Goal: Task Accomplishment & Management: Use online tool/utility

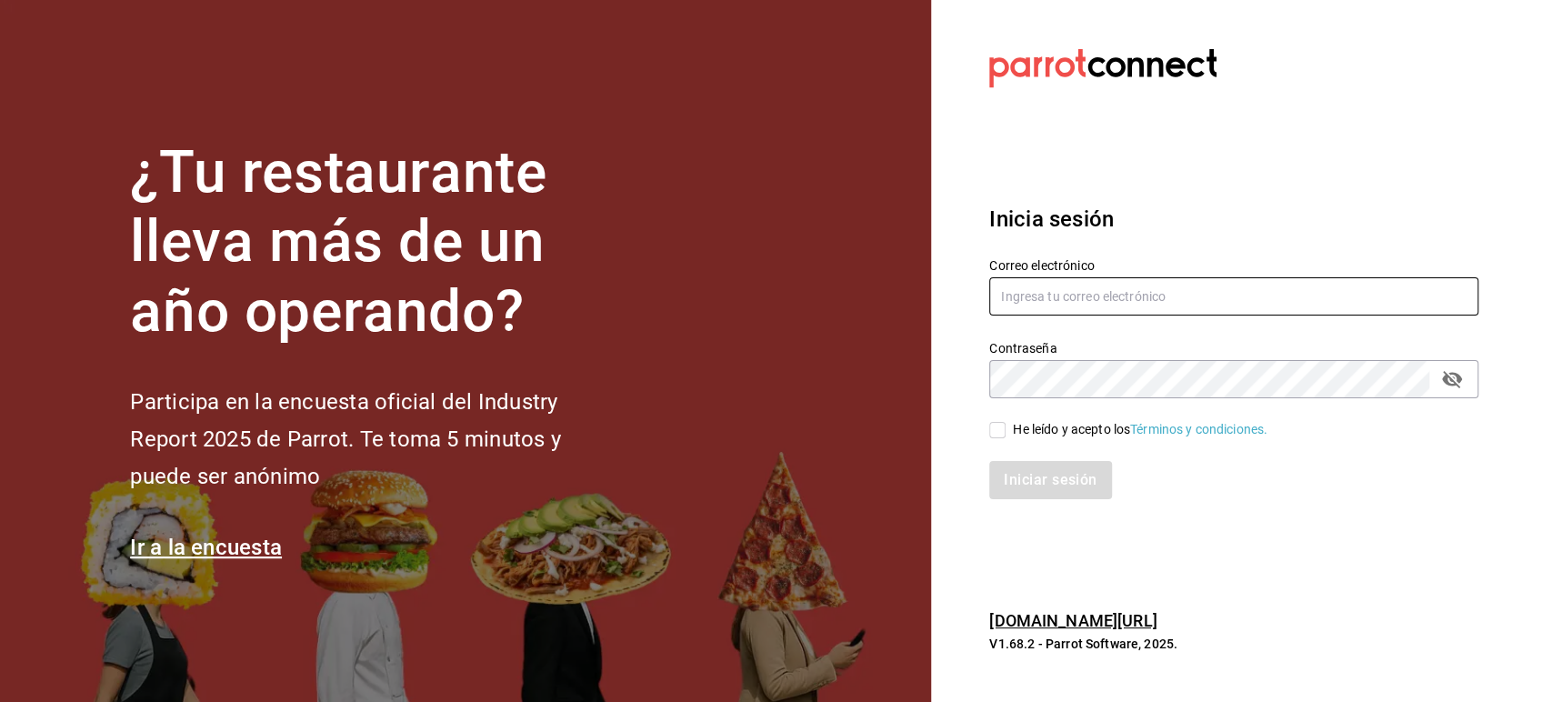
click at [1050, 296] on input "text" at bounding box center [1233, 296] width 489 height 38
paste input "alchemycoffeelab@mty.com"
type input "alchemycoffeelab@mty.com"
click at [1017, 437] on div "He leído y acepto los Términos y condiciones." at bounding box center [1140, 429] width 255 height 19
click at [1005, 437] on input "He leído y acepto los Términos y condiciones." at bounding box center [997, 430] width 16 height 16
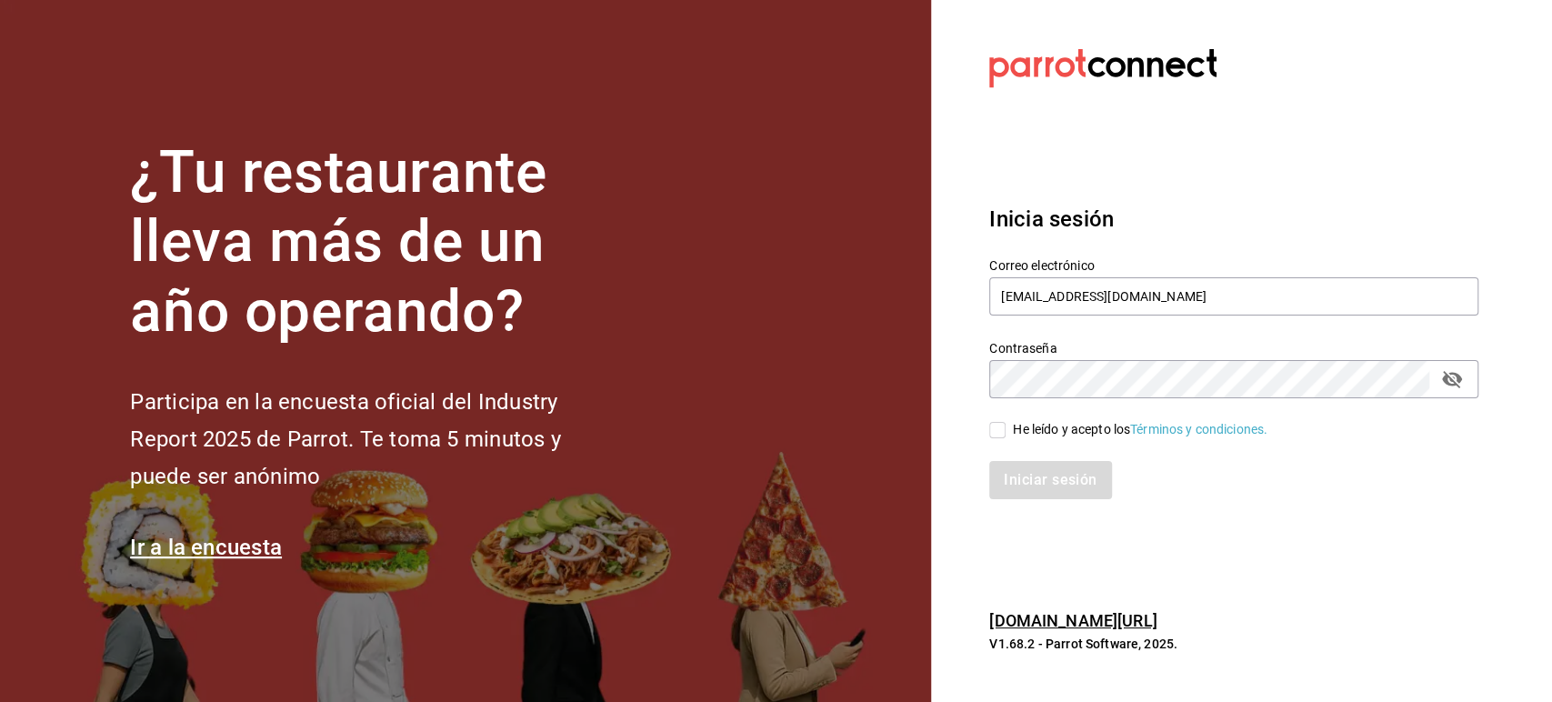
checkbox input "true"
click at [1027, 464] on button "Iniciar sesión" at bounding box center [1051, 480] width 124 height 38
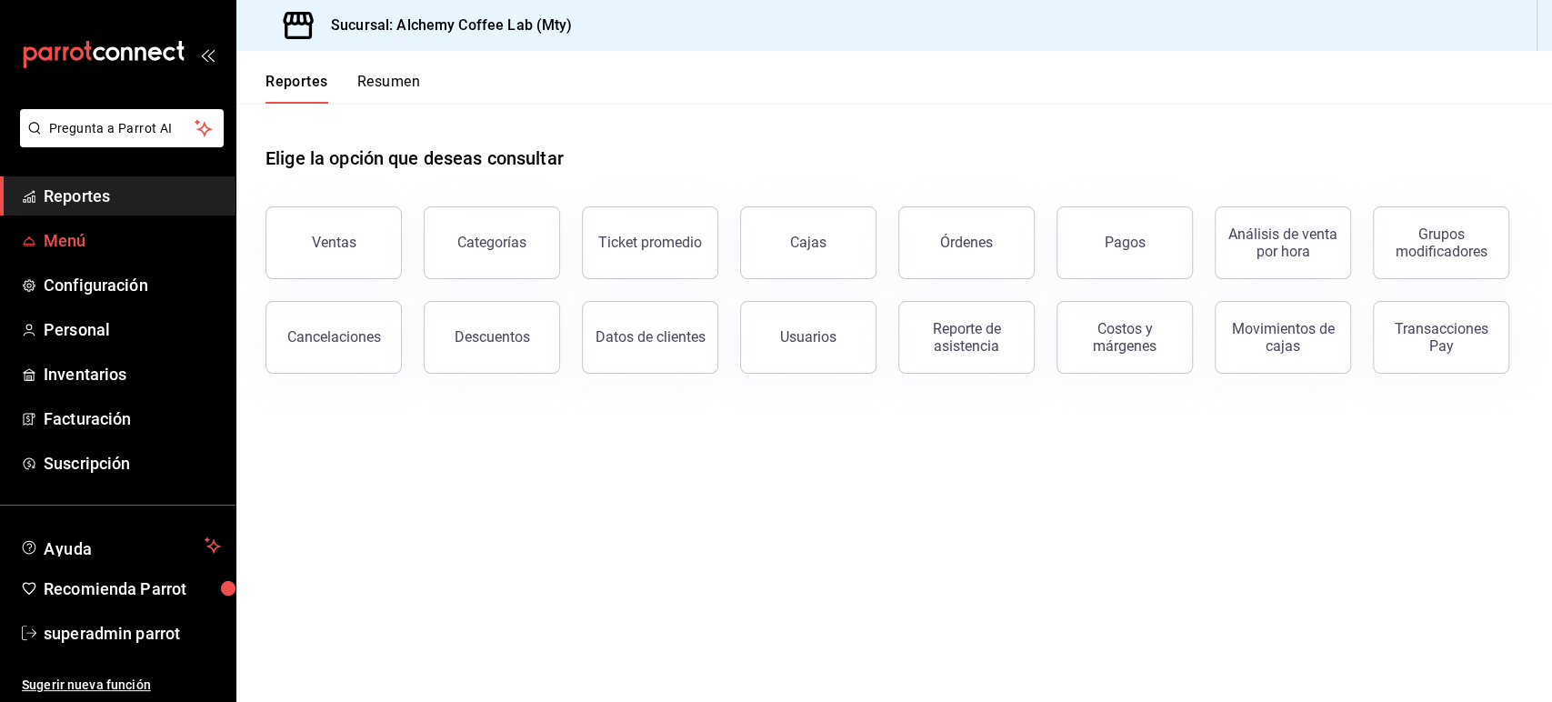
click at [93, 237] on span "Menú" at bounding box center [132, 240] width 177 height 25
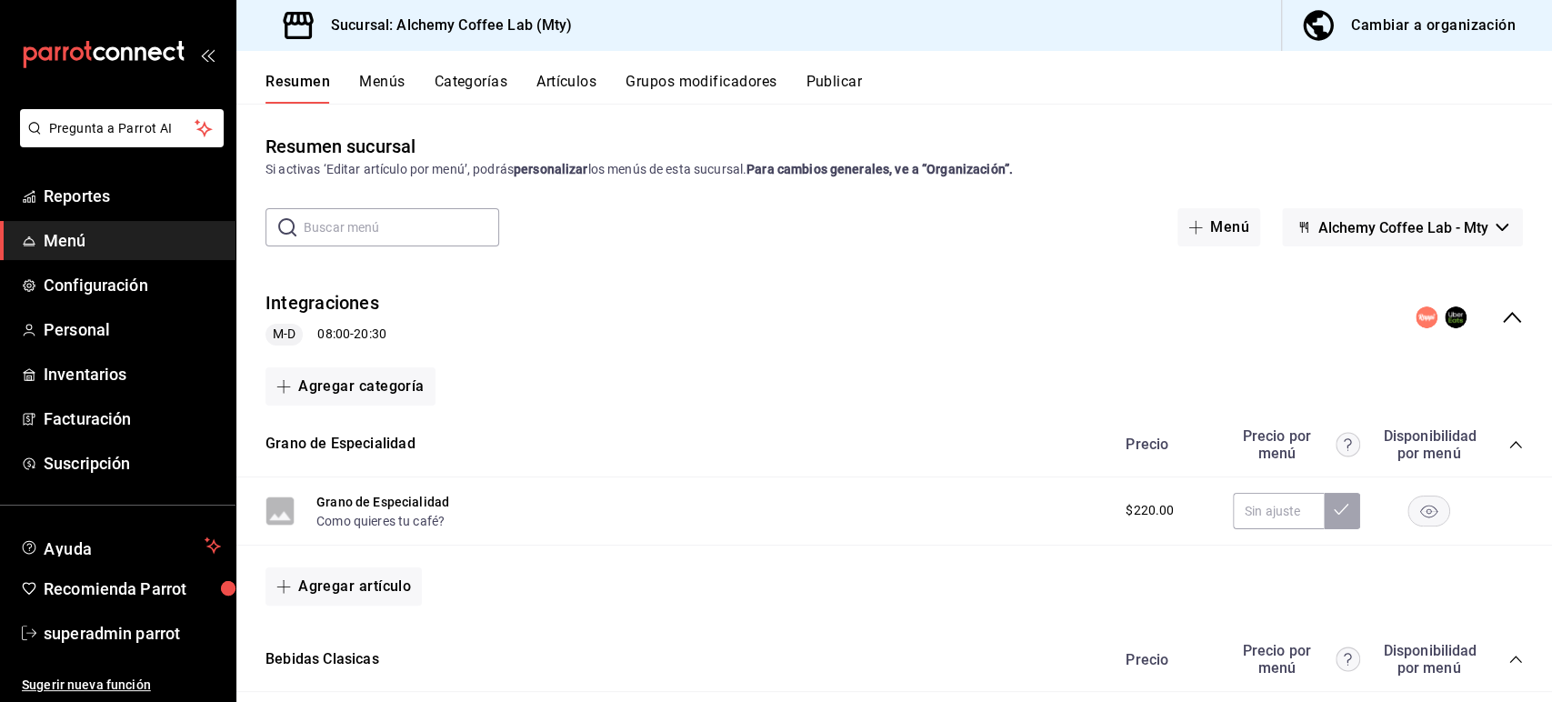
click at [829, 78] on button "Publicar" at bounding box center [833, 88] width 56 height 31
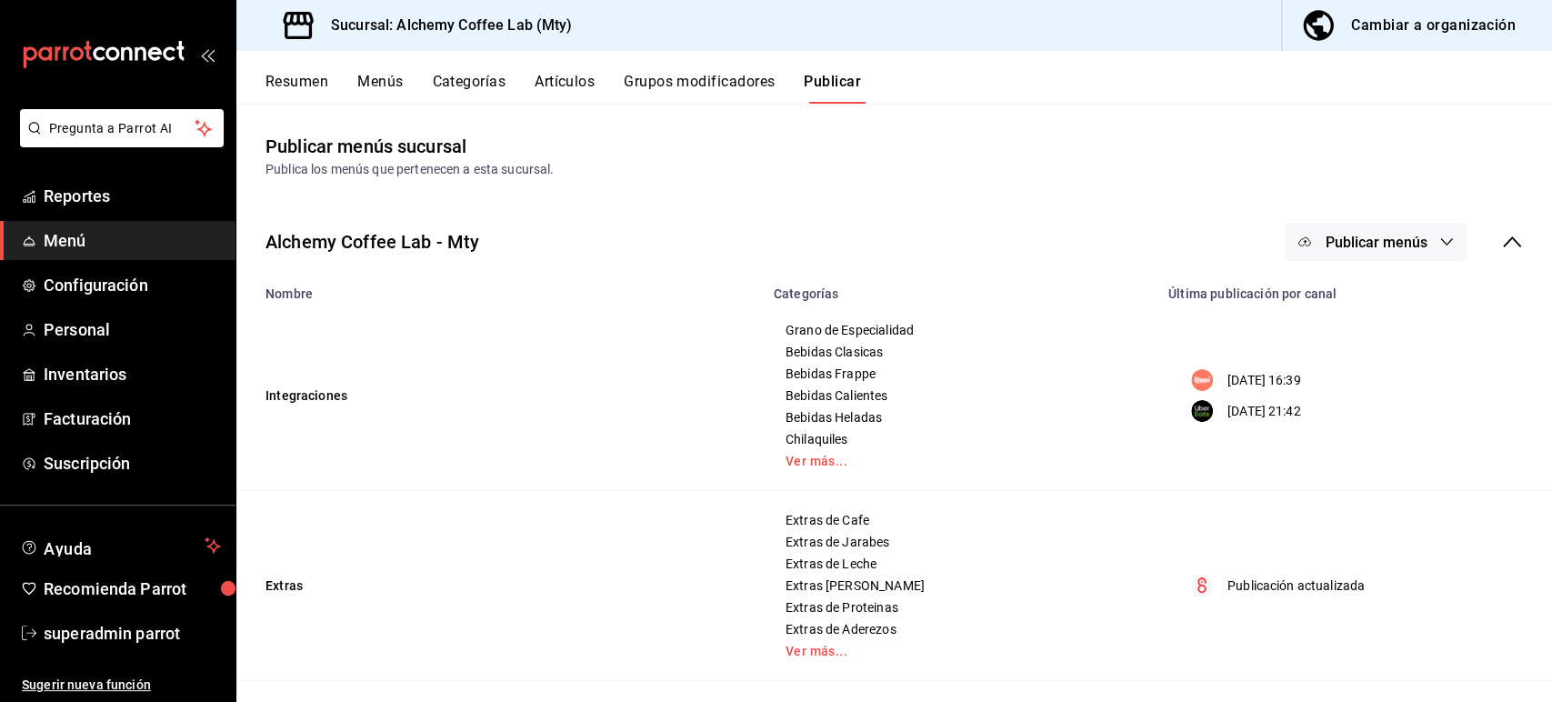
click at [565, 84] on button "Artículos" at bounding box center [564, 88] width 60 height 31
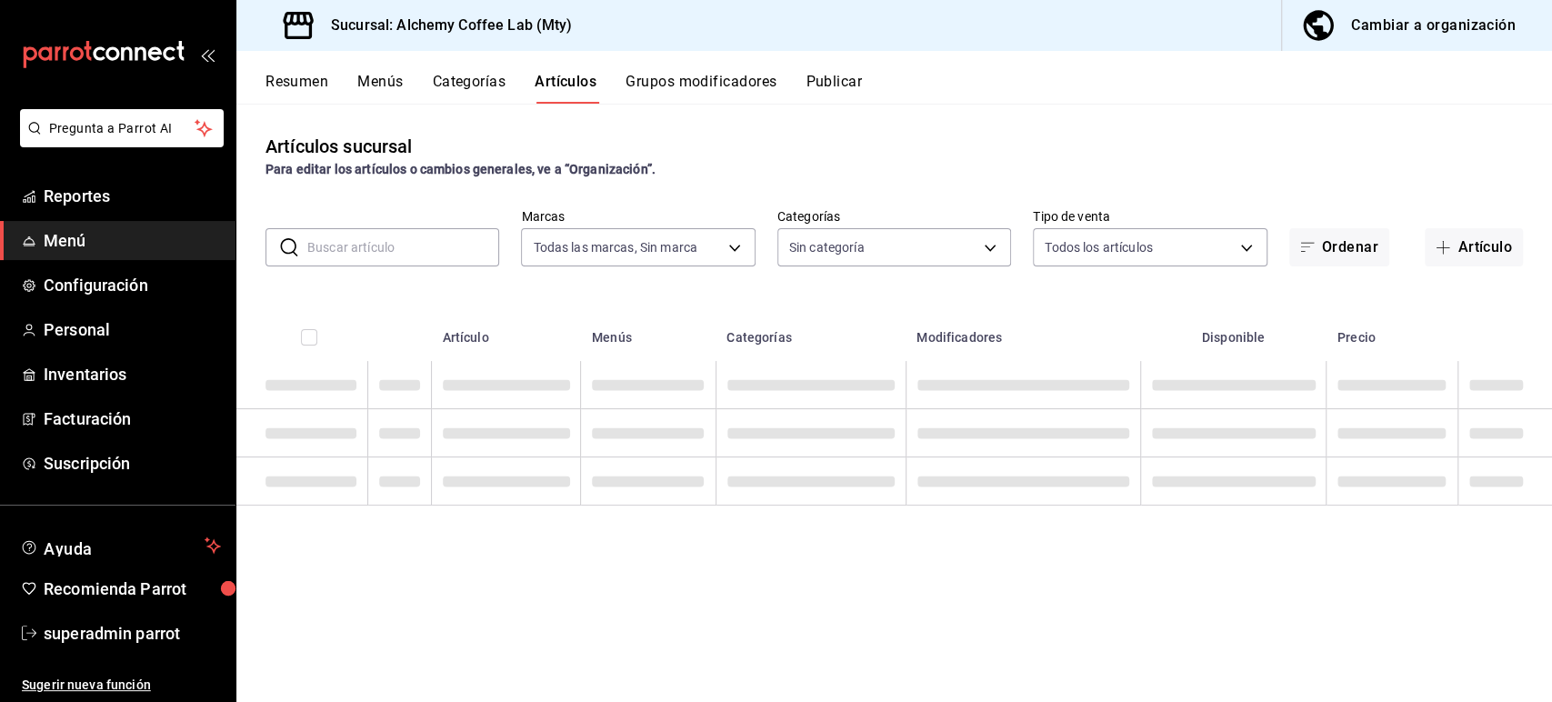
type input "147fd5db-d129-484d-8765-362391796a66"
type input "d7a61958-774b-4397-b3d7-3d38e68eb641,91251768-a98f-46dc-89f1-61cfc189b2fd,2bbe4…"
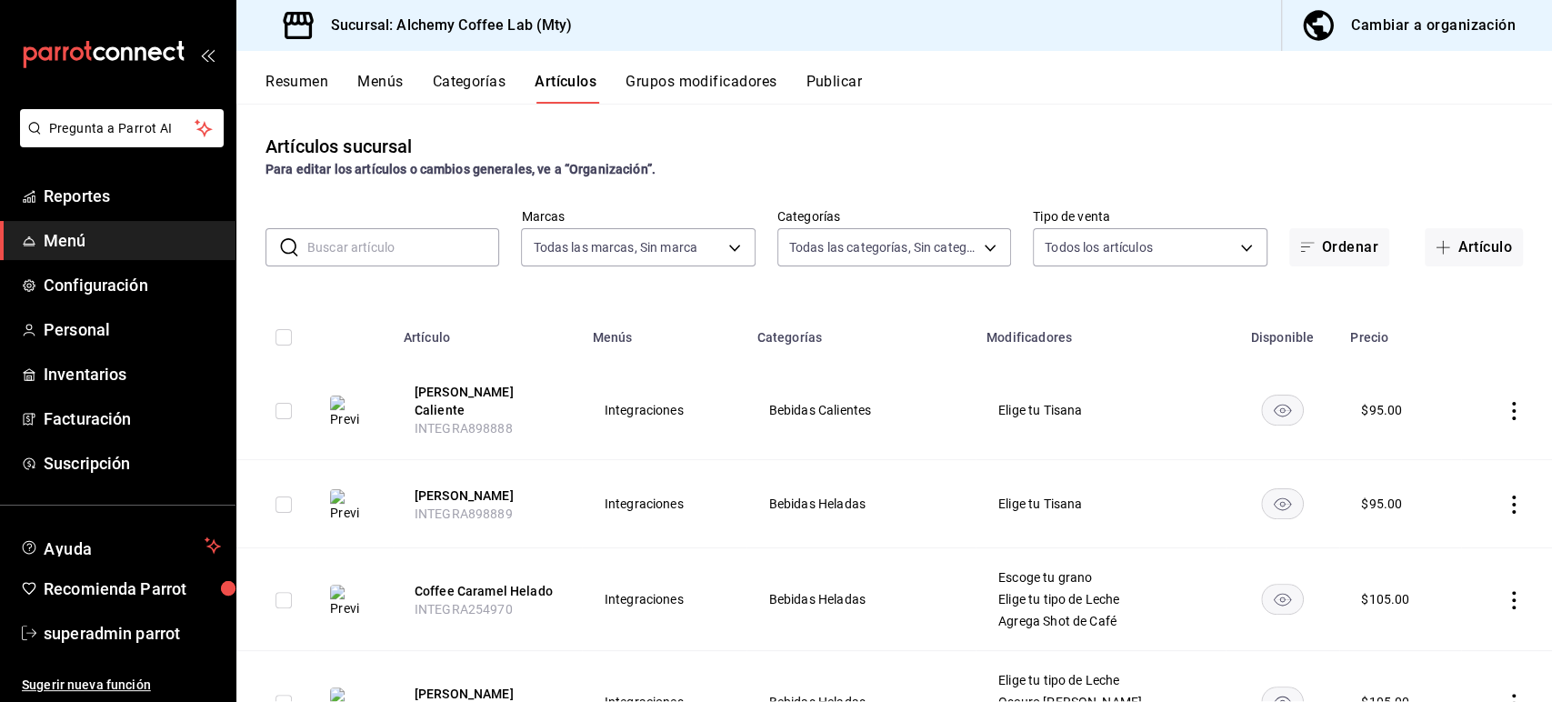
click at [391, 253] on input "text" at bounding box center [403, 247] width 192 height 36
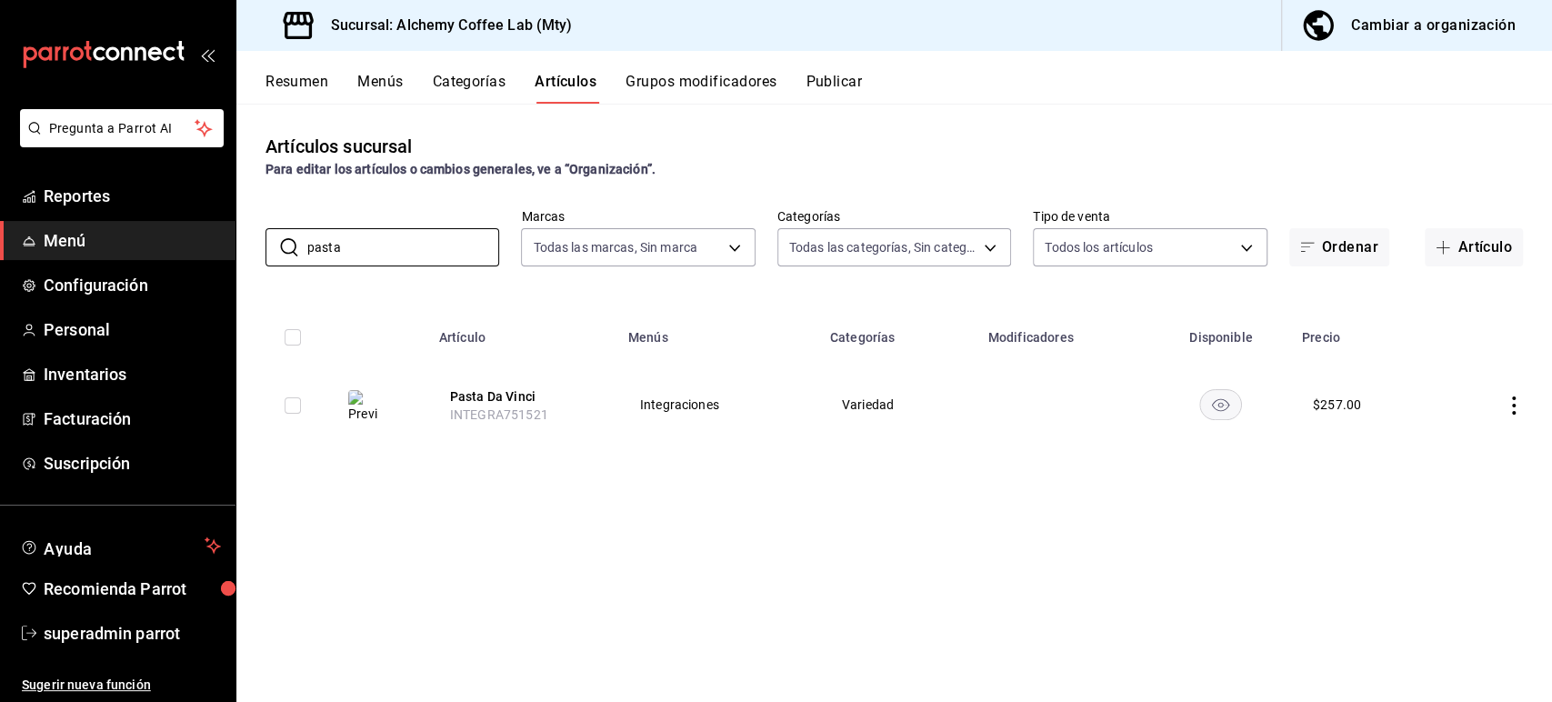
type input "pasta"
click at [377, 86] on button "Menús" at bounding box center [379, 88] width 45 height 31
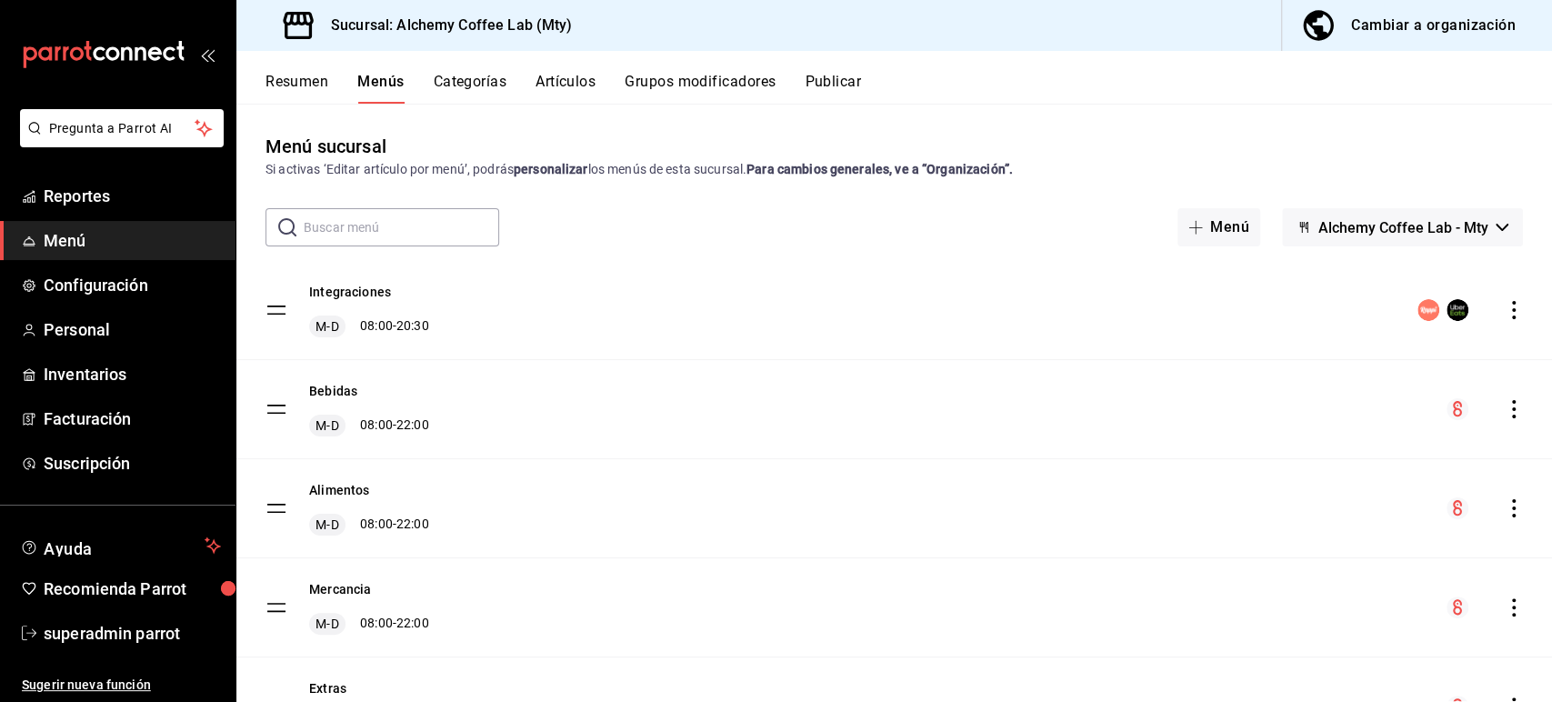
scroll to position [105, 0]
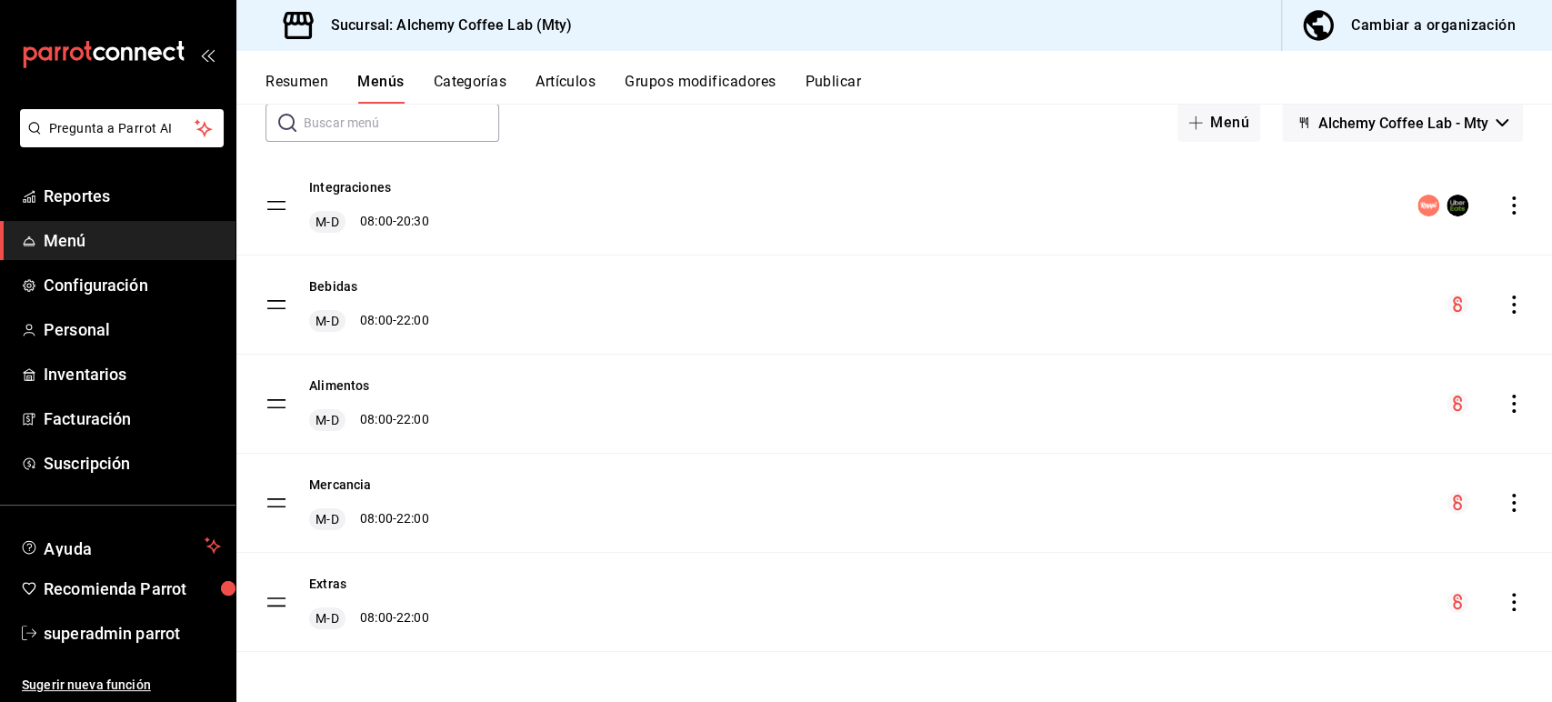
click at [1504, 209] on icon "actions" at bounding box center [1513, 205] width 18 height 18
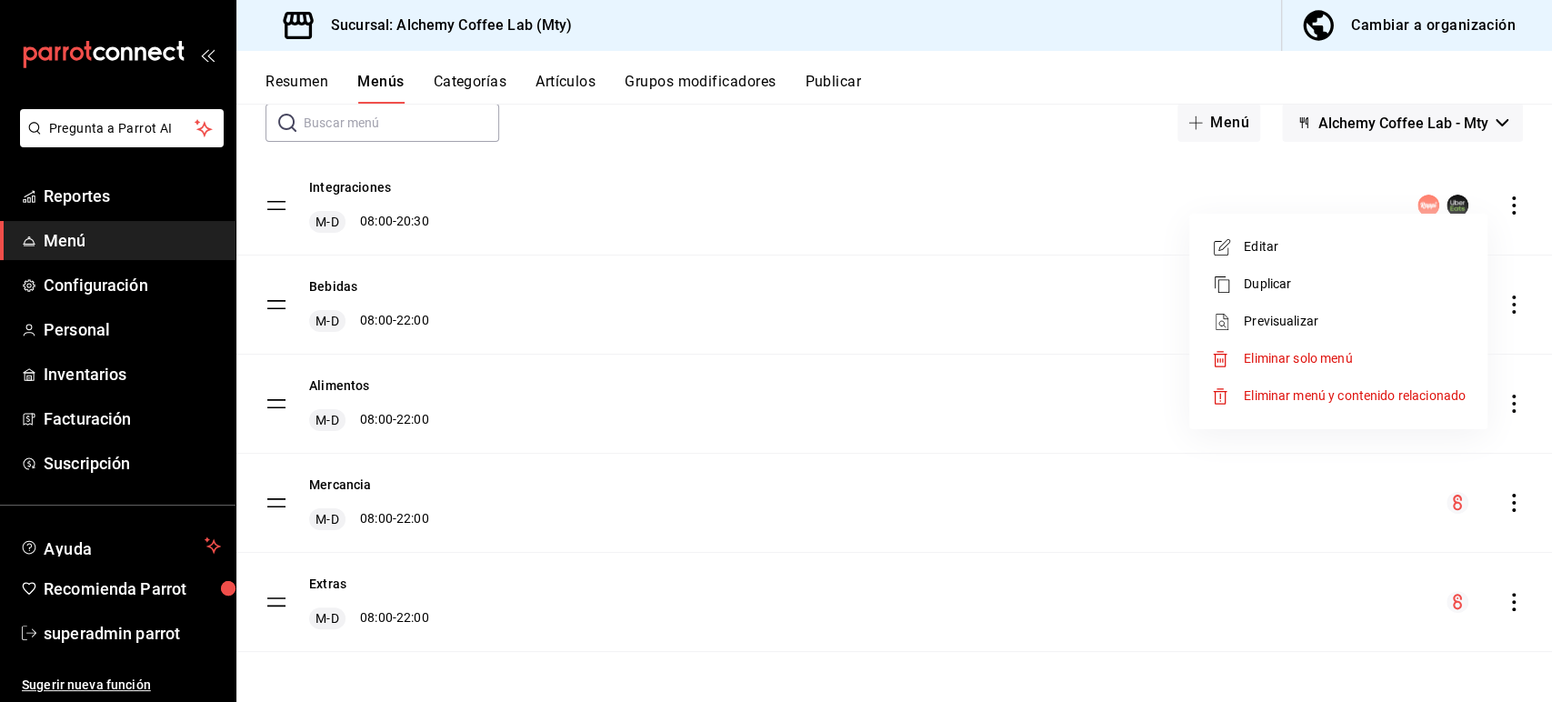
click at [1329, 307] on li "Previsualizar" at bounding box center [1338, 321] width 284 height 37
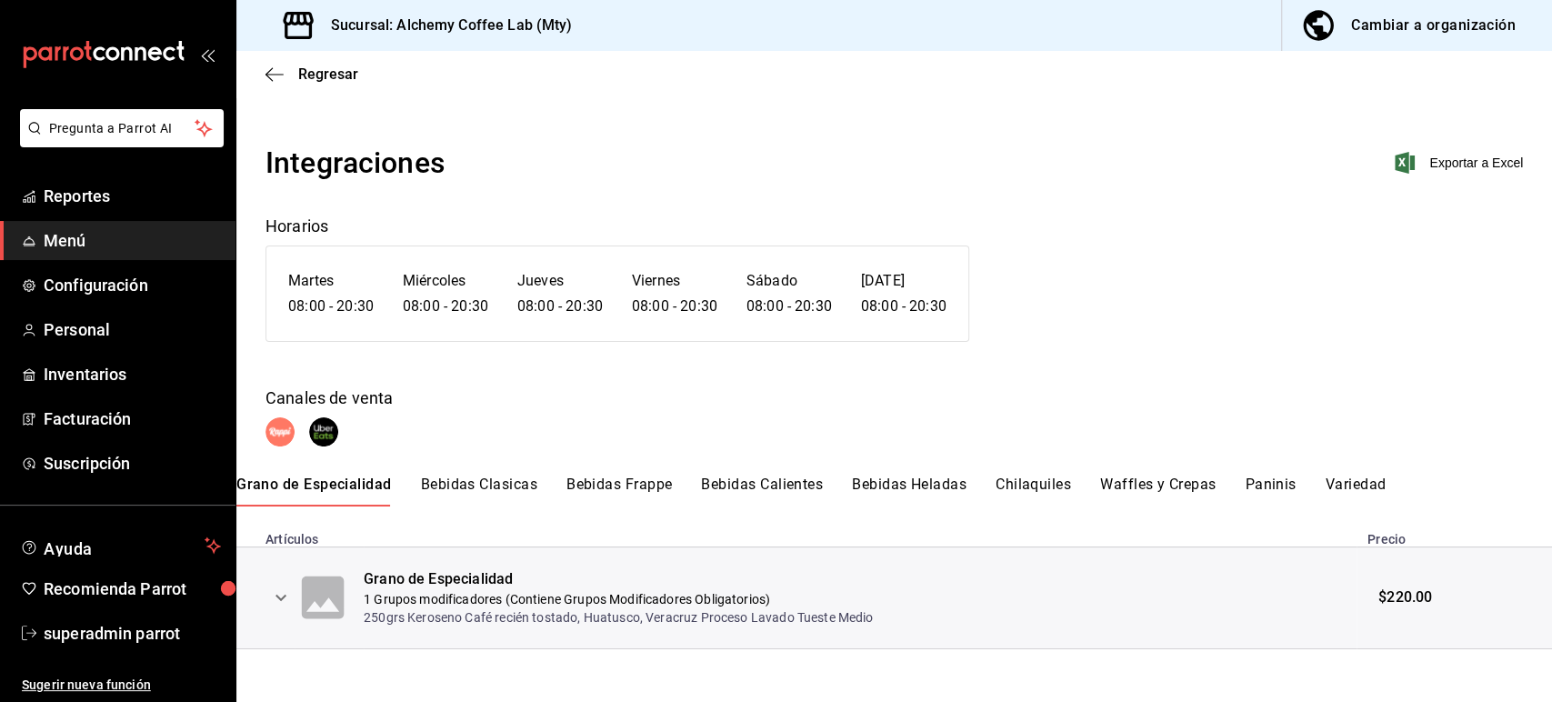
click at [1331, 492] on button "Variedad" at bounding box center [1355, 490] width 61 height 31
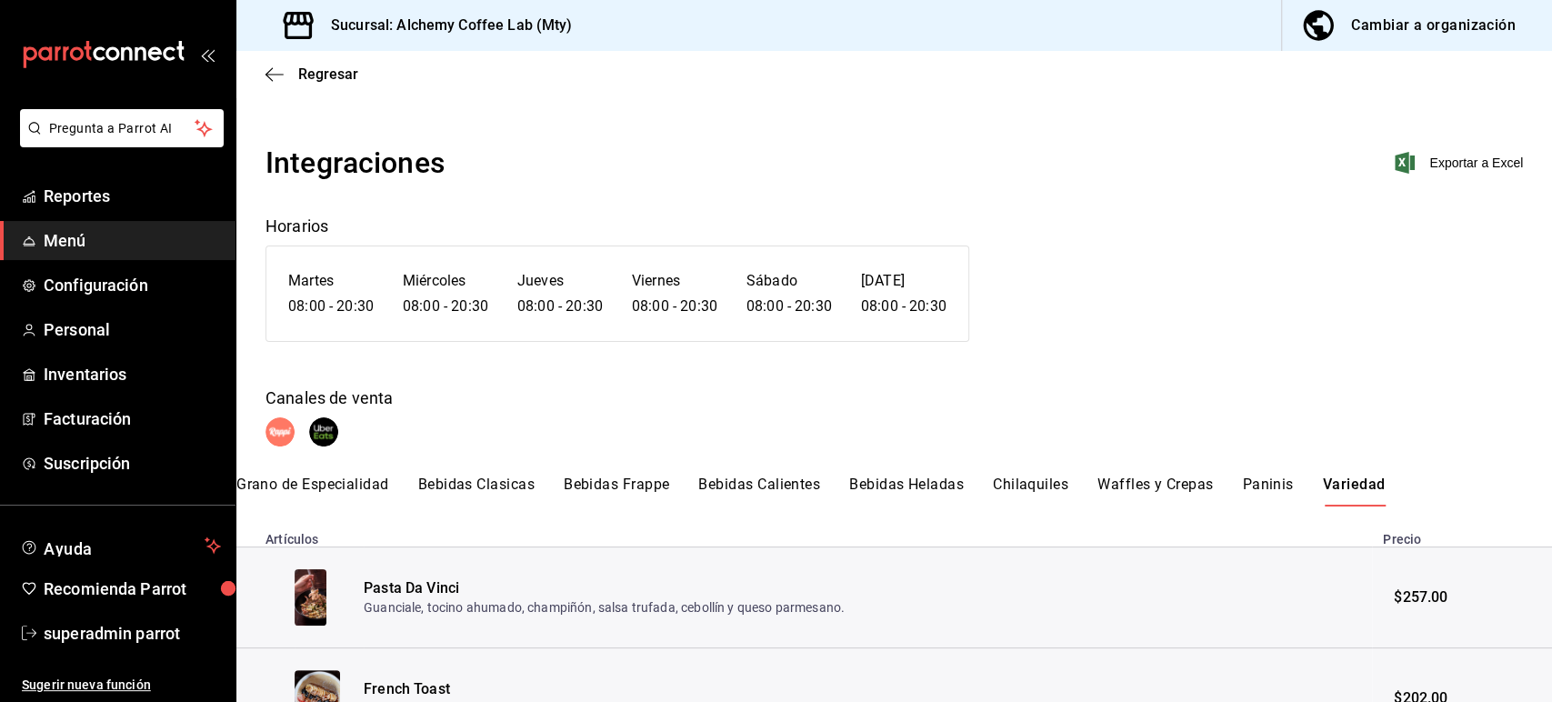
click at [263, 76] on div "Regresar" at bounding box center [893, 74] width 1315 height 46
click at [269, 75] on icon "button" at bounding box center [274, 74] width 18 height 16
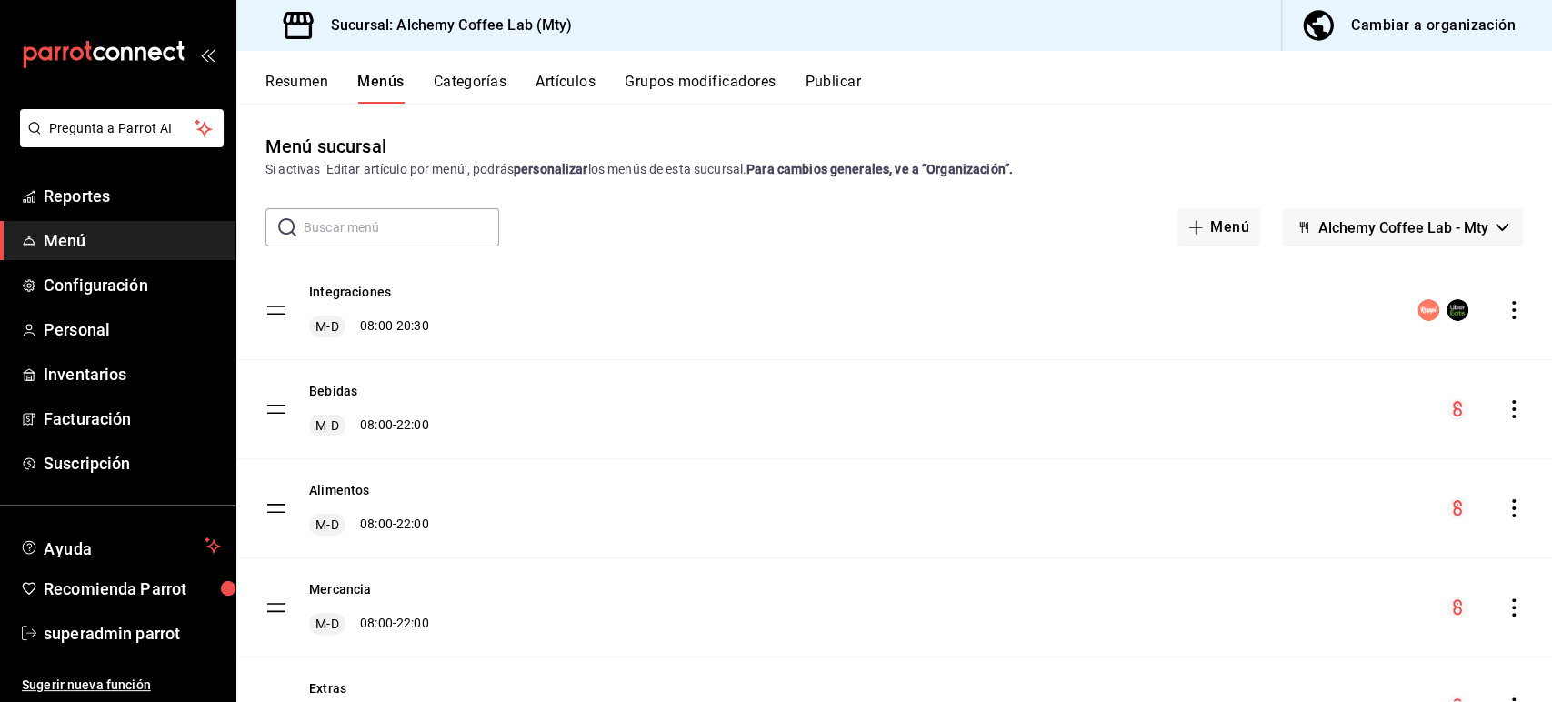
click at [855, 82] on button "Publicar" at bounding box center [832, 88] width 56 height 31
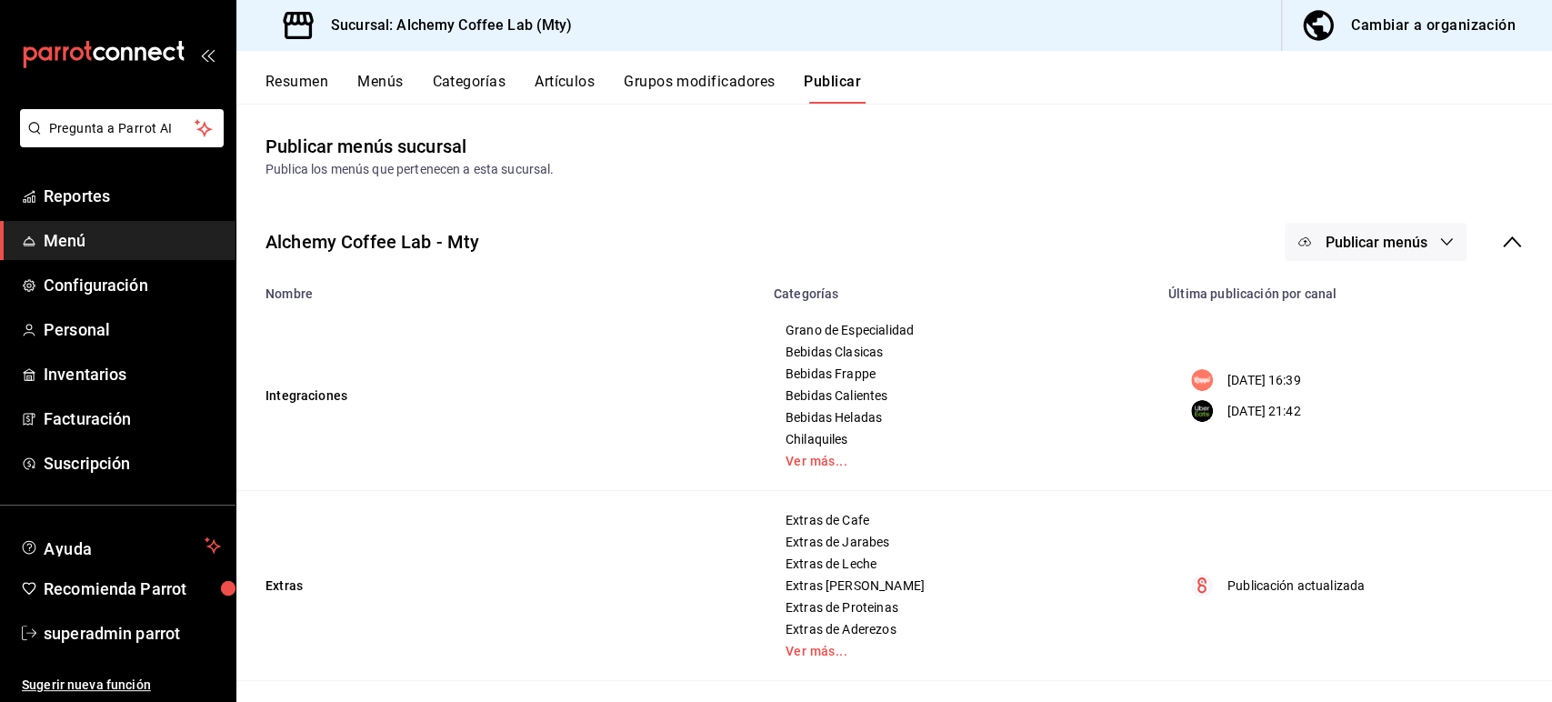
click at [1404, 234] on span "Publicar menús" at bounding box center [1375, 242] width 102 height 17
click at [1331, 296] on div at bounding box center [1317, 300] width 51 height 29
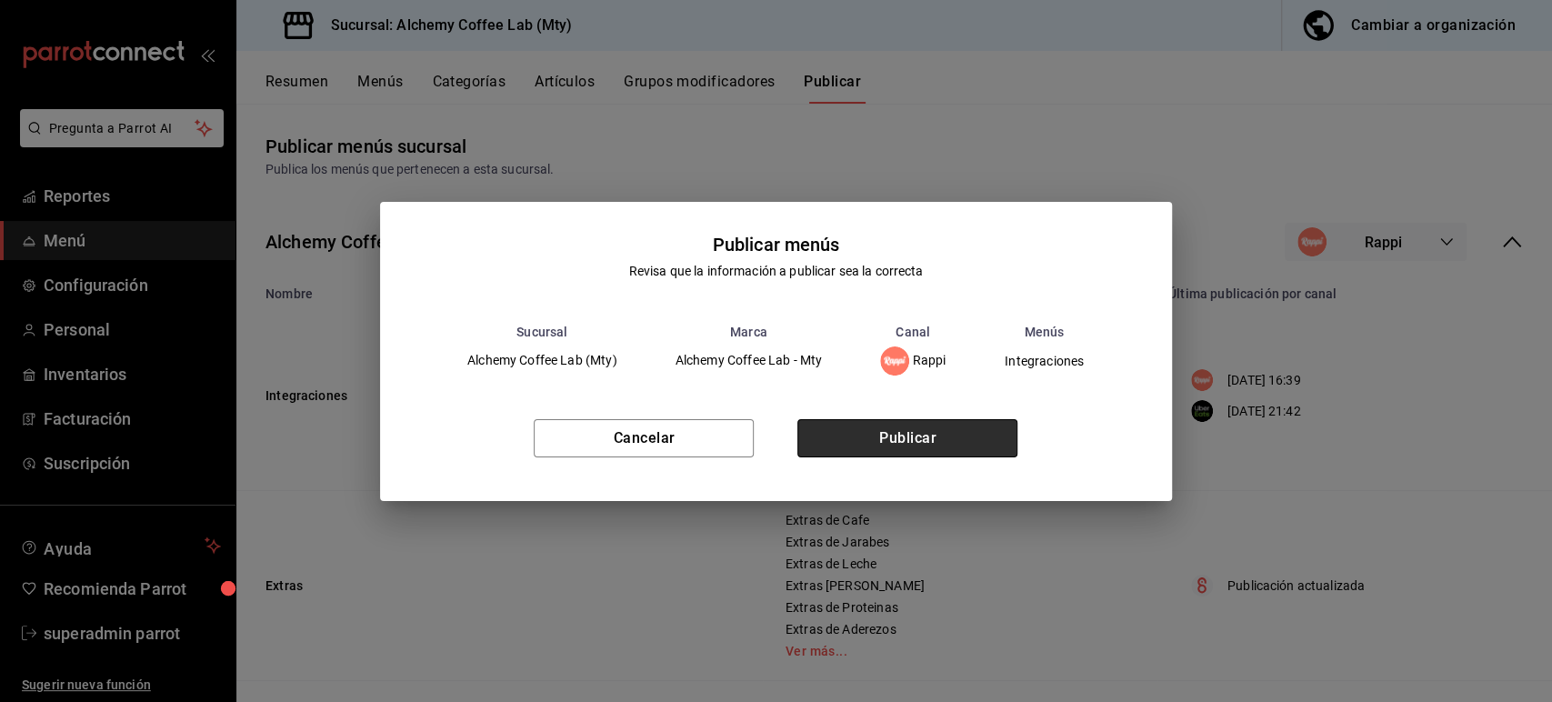
click at [975, 441] on button "Publicar" at bounding box center [907, 438] width 220 height 38
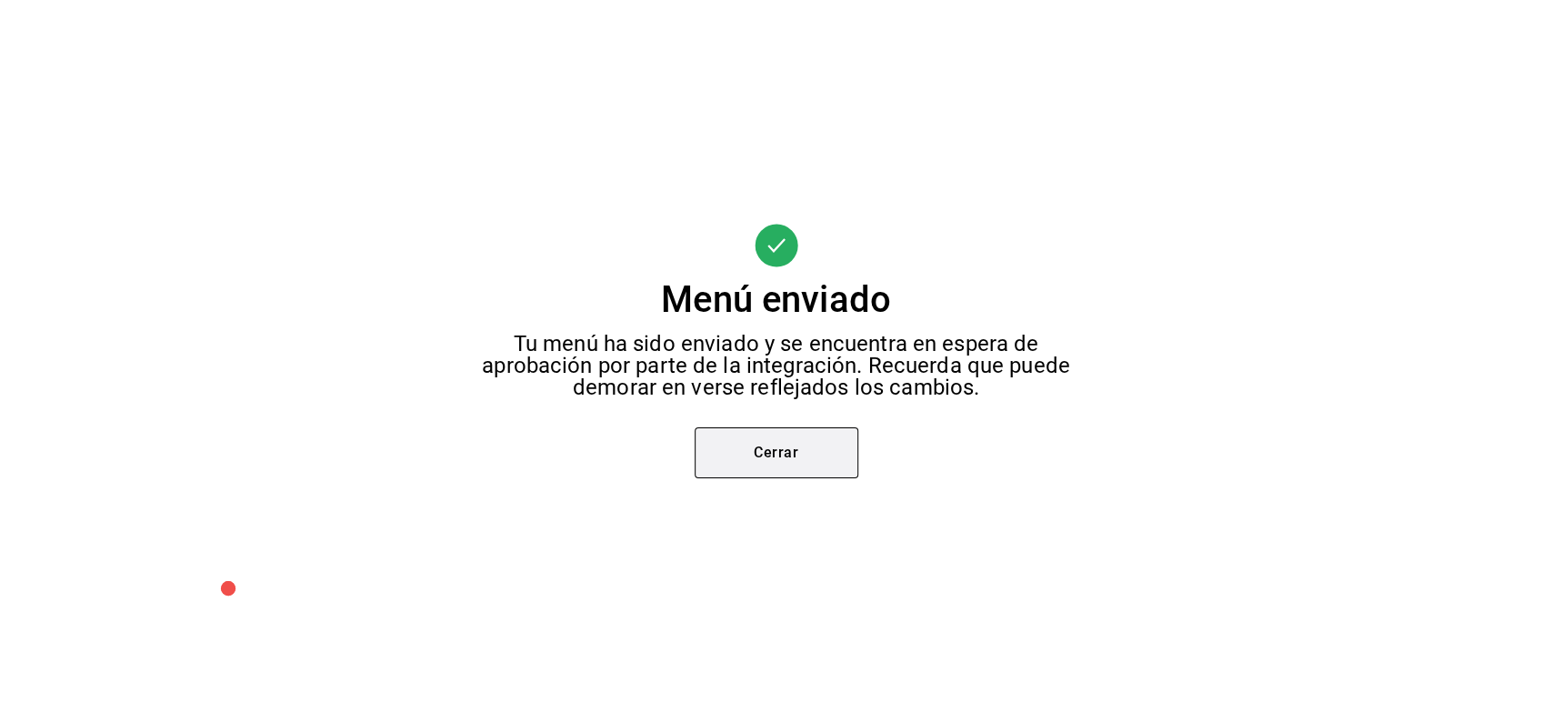
click at [802, 457] on button "Cerrar" at bounding box center [776, 452] width 164 height 51
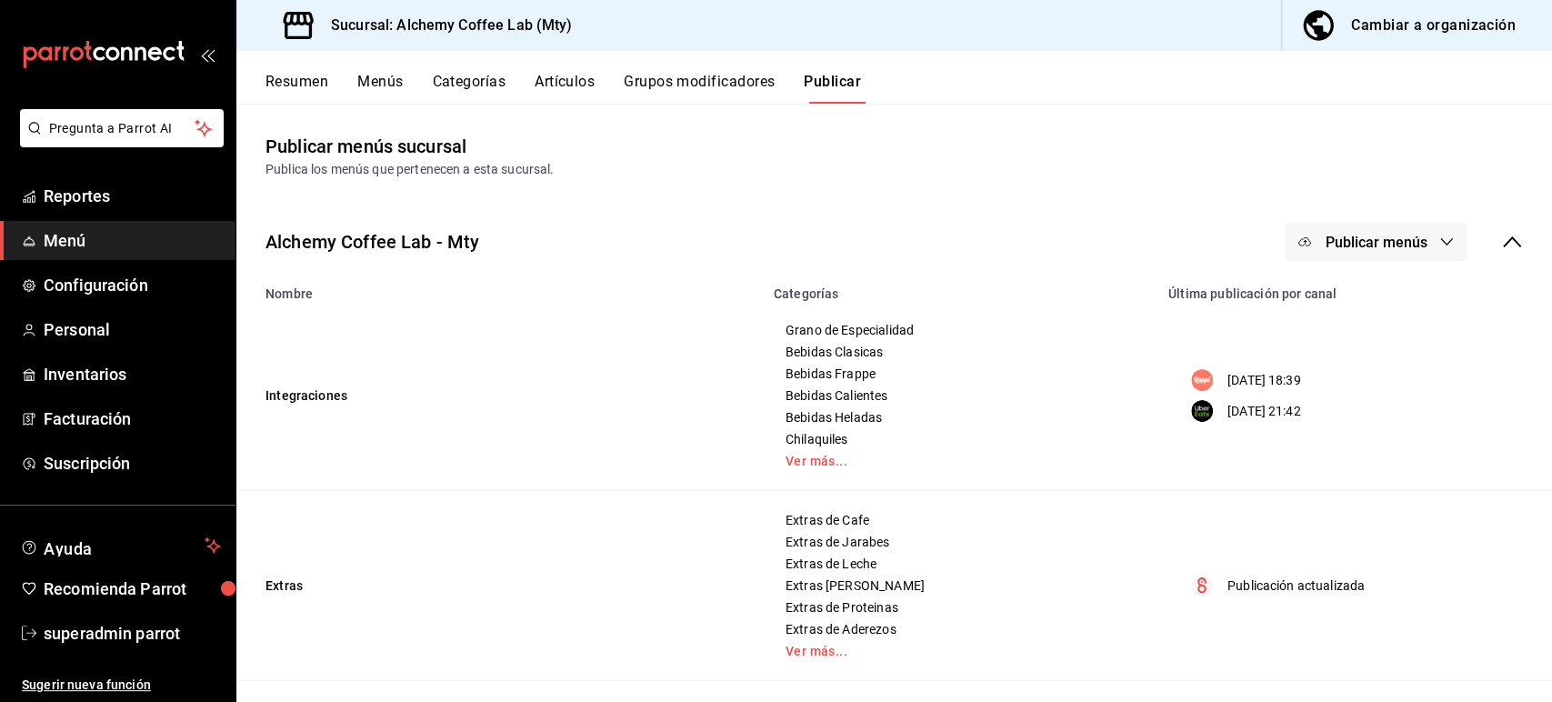
click at [435, 191] on main "Publicar menús sucursal Publica los menús que pertenecen a esta sucursal. Alche…" at bounding box center [893, 637] width 1315 height 1067
click at [528, 24] on h3 "Sucursal: Alchemy Coffee Lab (Mty)" at bounding box center [443, 26] width 255 height 22
copy div "Sucursal: Alchemy Coffee Lab (Mty) Cambiar a organización"
